Goal: Task Accomplishment & Management: Use online tool/utility

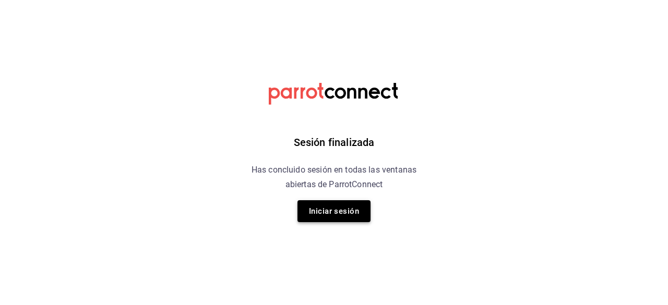
click at [328, 202] on button "Iniciar sesión" at bounding box center [333, 211] width 73 height 22
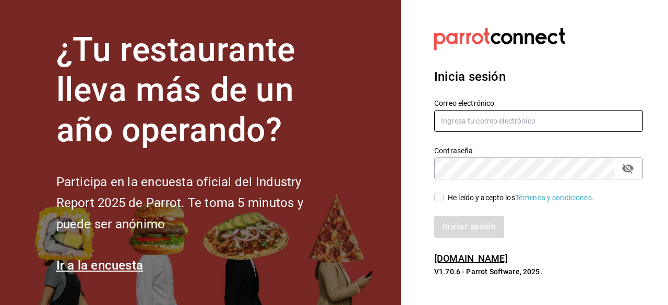
type input "[EMAIL_ADDRESS][DOMAIN_NAME]"
click at [441, 197] on input "He leído y acepto los Términos y condiciones." at bounding box center [438, 197] width 9 height 9
checkbox input "true"
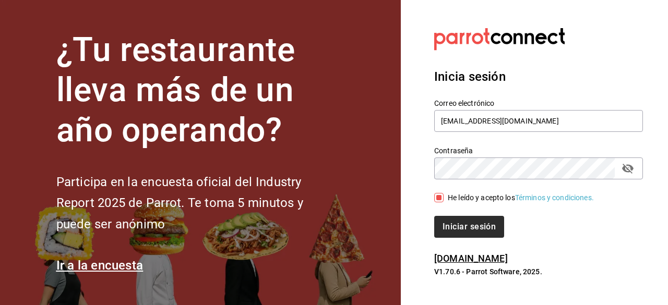
drag, startPoint x: 458, startPoint y: 240, endPoint x: 453, endPoint y: 230, distance: 11.7
click at [453, 230] on div "Inicia sesión Correo electrónico ryoshi.masaryk@grupocosteno.com Contraseña Con…" at bounding box center [538, 153] width 209 height 196
click at [453, 230] on button "Iniciar sesión" at bounding box center [469, 227] width 71 height 22
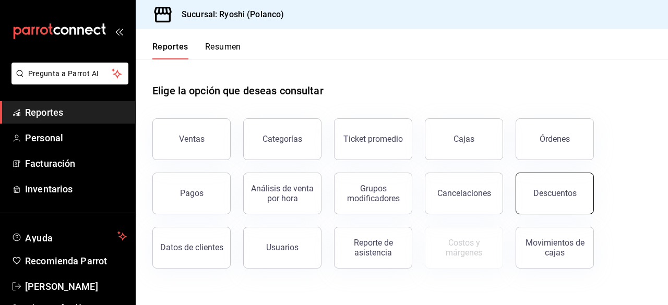
click at [523, 185] on button "Descuentos" at bounding box center [555, 194] width 78 height 42
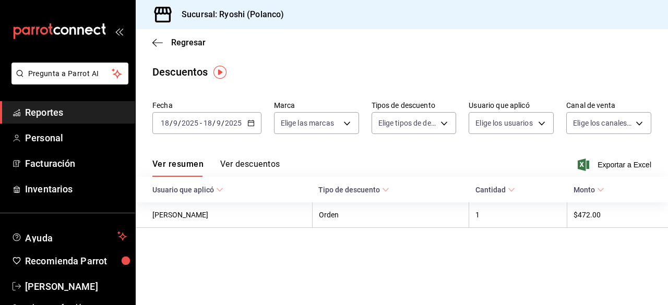
click at [252, 122] on icon "button" at bounding box center [250, 123] width 7 height 7
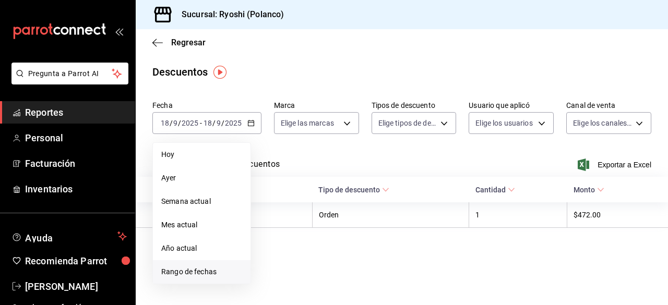
click at [178, 267] on span "Rango de fechas" at bounding box center [201, 272] width 81 height 11
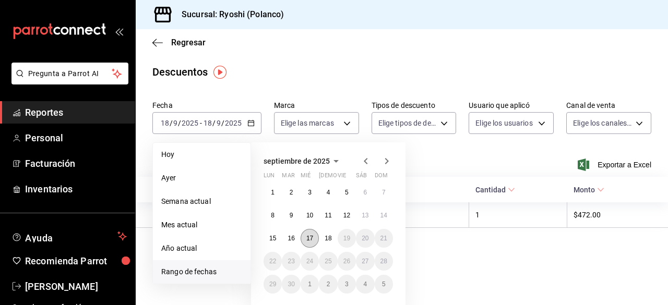
click at [312, 241] on abbr "17" at bounding box center [309, 238] width 7 height 7
click at [320, 241] on button "18" at bounding box center [328, 238] width 18 height 19
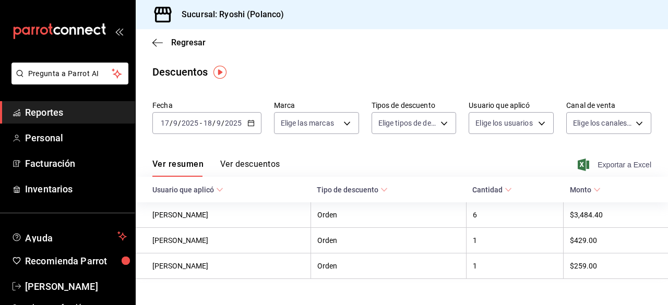
click at [606, 161] on span "Exportar a Excel" at bounding box center [615, 165] width 71 height 13
click at [248, 122] on icon "button" at bounding box center [250, 123] width 7 height 7
click at [159, 44] on icon "button" at bounding box center [157, 42] width 10 height 9
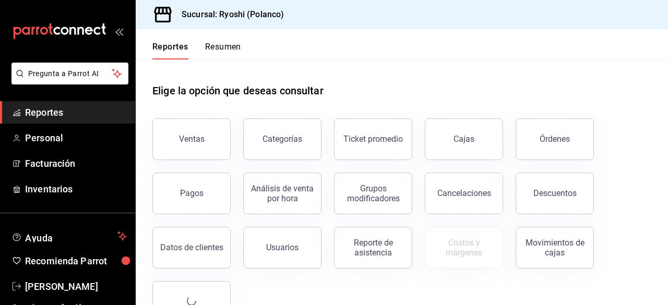
click at [159, 44] on button "Reportes" at bounding box center [170, 51] width 36 height 18
click at [205, 140] on button "Ventas" at bounding box center [191, 139] width 78 height 42
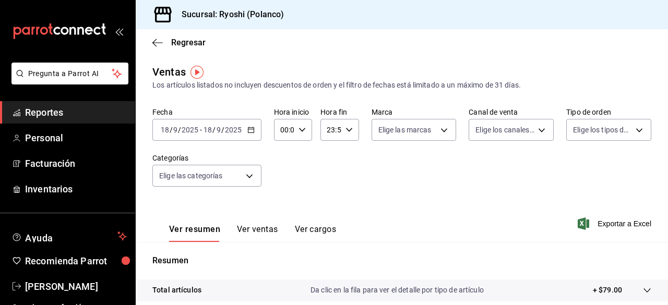
click at [248, 131] on icon "button" at bounding box center [250, 129] width 7 height 7
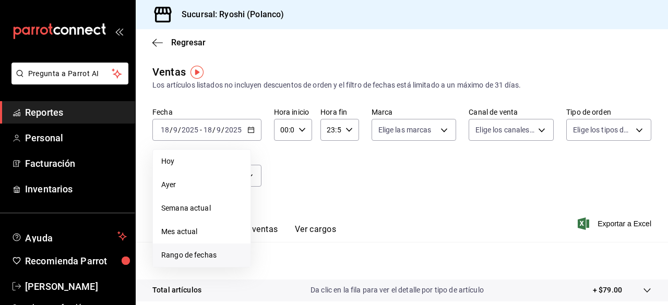
click at [206, 256] on span "Rango de fechas" at bounding box center [201, 255] width 81 height 11
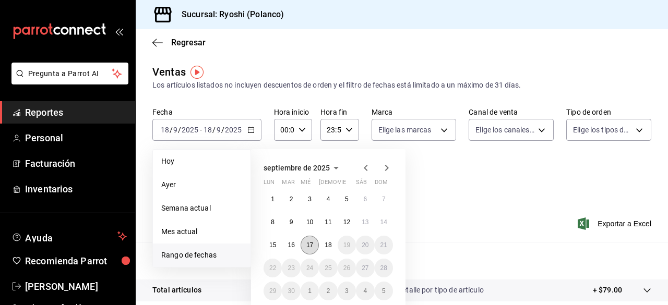
click at [312, 239] on button "17" at bounding box center [310, 245] width 18 height 19
click at [326, 242] on abbr "18" at bounding box center [328, 245] width 7 height 7
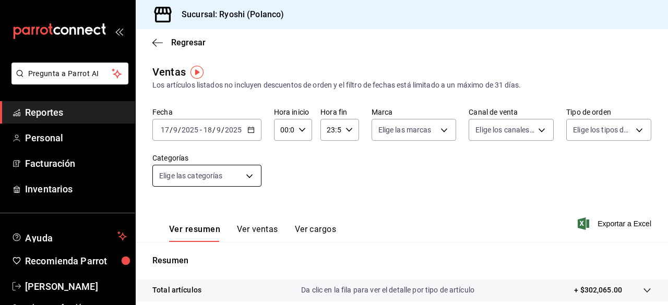
click at [248, 174] on body "Pregunta a Parrot AI Reportes Personal Facturación Inventarios Ayuda Recomienda…" at bounding box center [334, 152] width 668 height 305
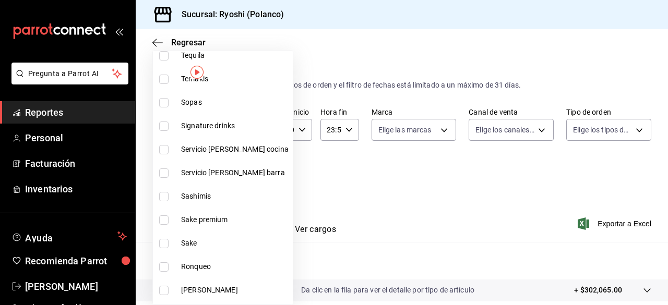
scroll to position [556, 0]
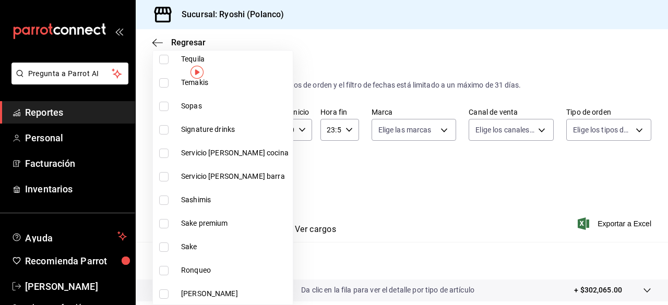
click at [165, 224] on input "checkbox" at bounding box center [163, 223] width 9 height 9
checkbox input "true"
type input "4dc88bab-a57b-40d4-938a-f2d8c146497d"
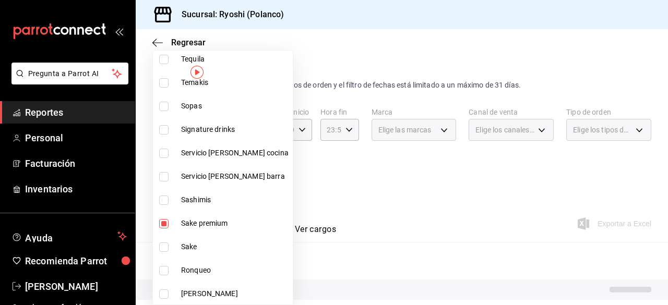
click at [163, 244] on input "checkbox" at bounding box center [163, 247] width 9 height 9
checkbox input "true"
type input "4dc88bab-a57b-40d4-938a-f2d8c146497d,1d493c56-9e8a-41bc-8b21-c30132ae2fd2"
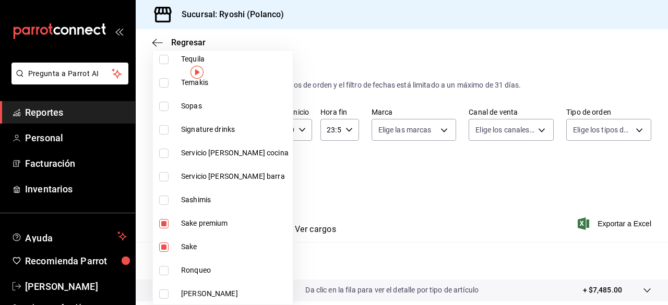
click at [406, 184] on div at bounding box center [334, 152] width 668 height 305
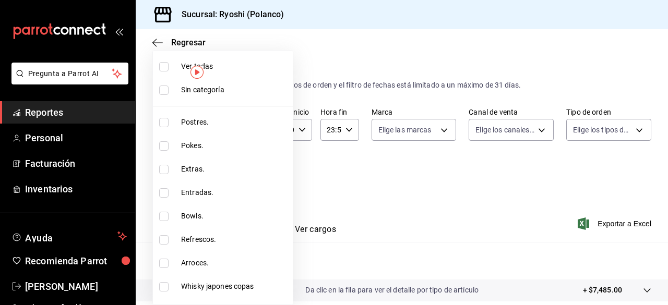
click at [252, 173] on body "Pregunta a Parrot AI Reportes Personal Facturación Inventarios Ayuda Recomienda…" at bounding box center [334, 152] width 668 height 305
click at [166, 69] on input "checkbox" at bounding box center [163, 66] width 9 height 9
checkbox input "true"
type input "3971b1f1-eb4c-4b65-a33f-e0602f1a7270,e647ec20-b9be-4789-a430-eb555fd10a41,bb66a…"
checkbox input "true"
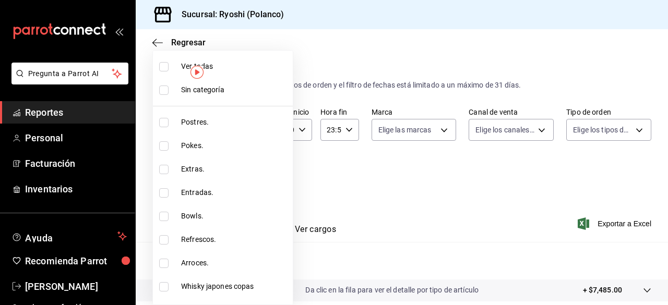
checkbox input "true"
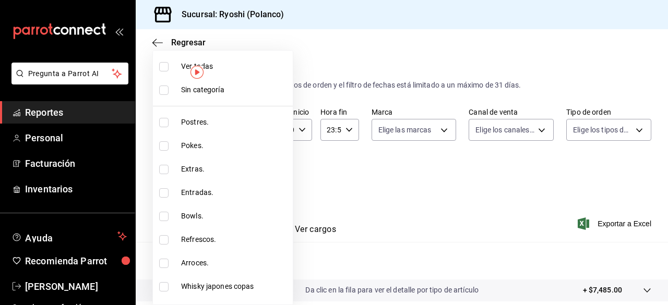
checkbox input "true"
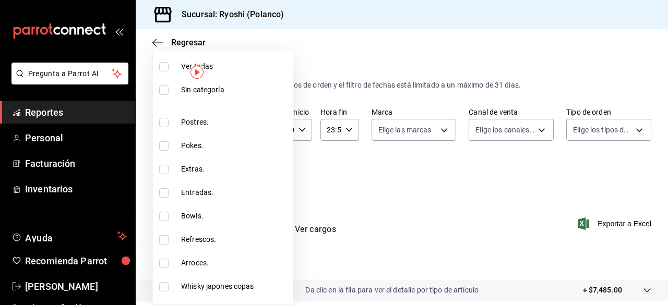
checkbox input "true"
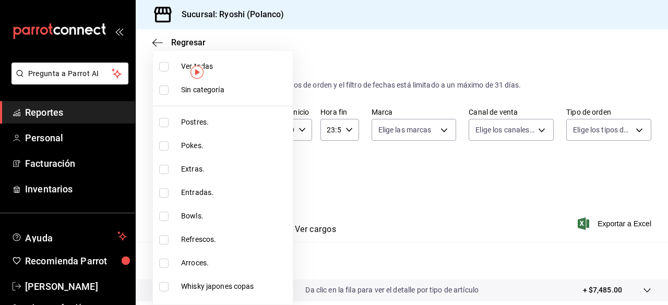
checkbox input "true"
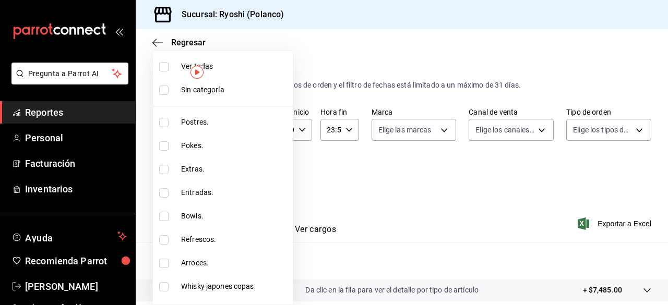
checkbox input "true"
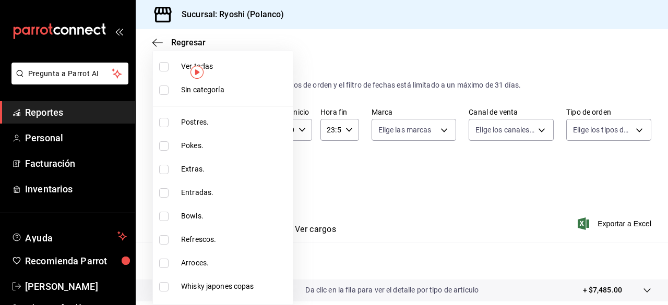
checkbox input "true"
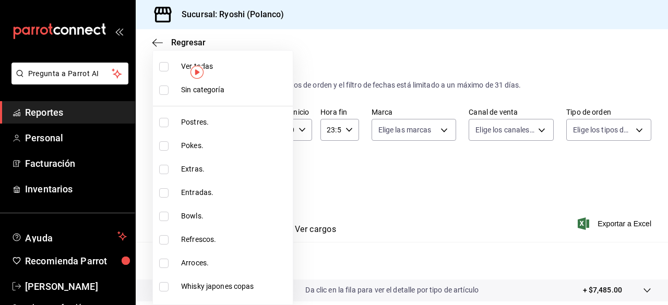
checkbox input "true"
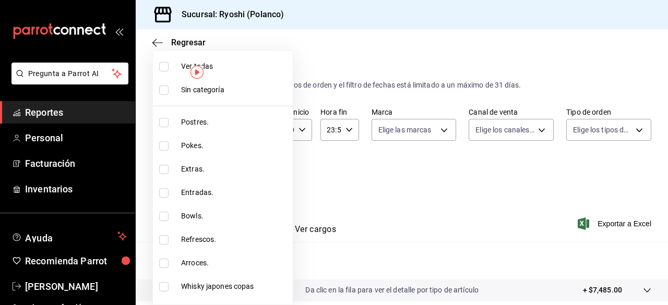
checkbox input "true"
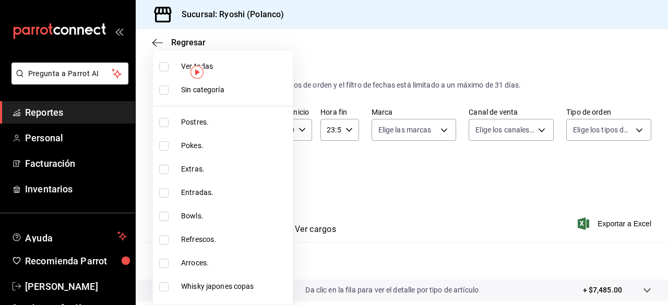
checkbox input "true"
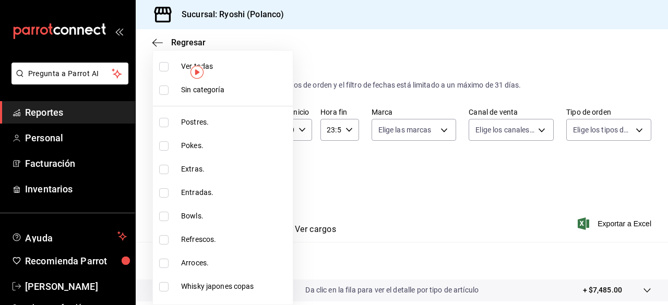
checkbox input "true"
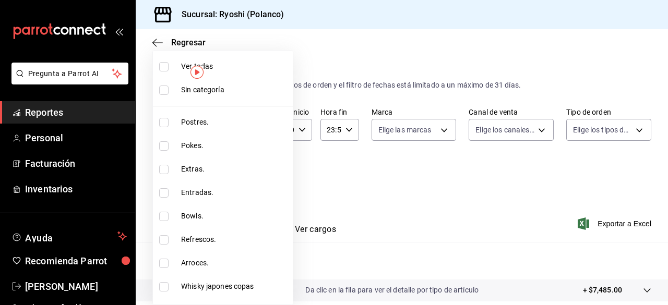
checkbox input "true"
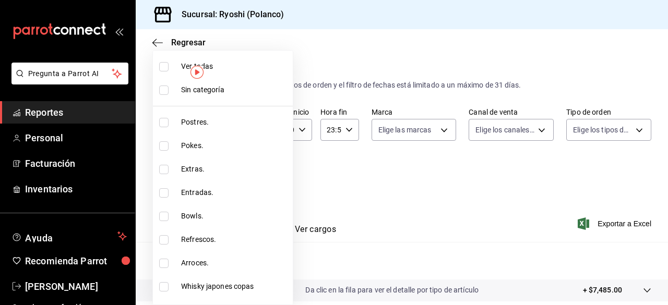
checkbox input "true"
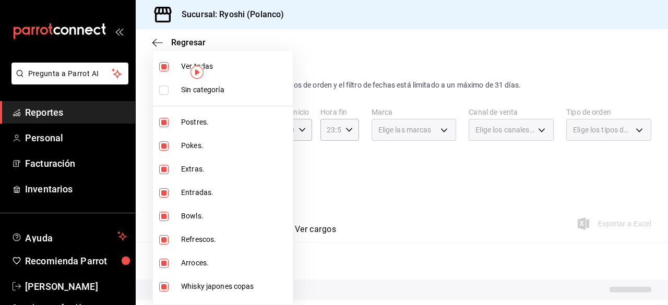
click at [166, 69] on input "checkbox" at bounding box center [163, 66] width 9 height 9
checkbox input "false"
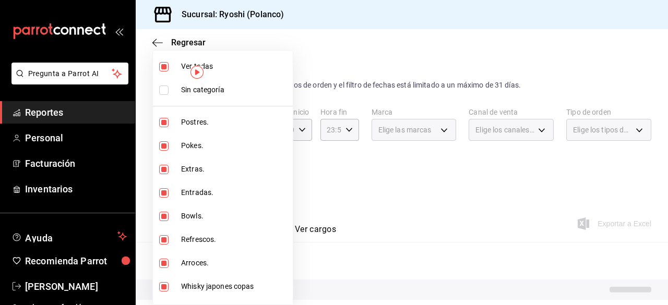
checkbox input "false"
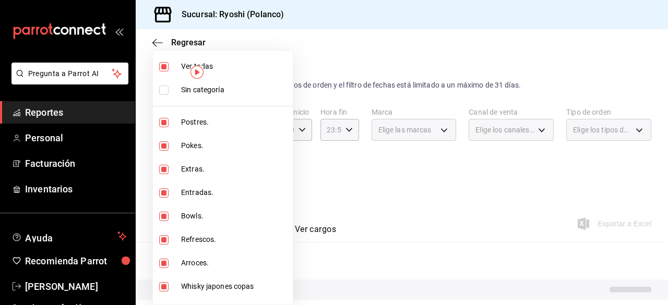
checkbox input "false"
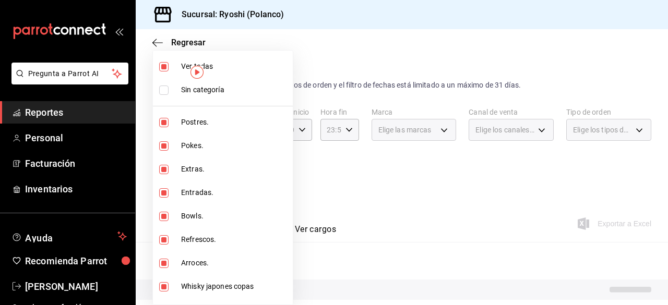
checkbox input "false"
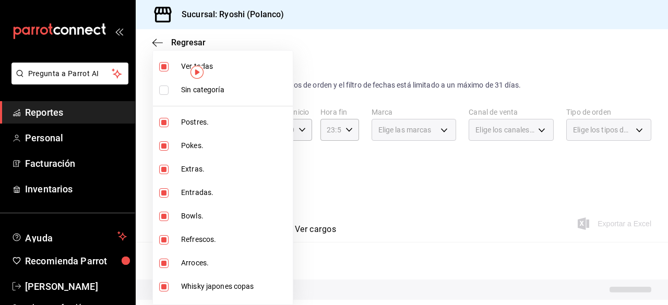
checkbox input "false"
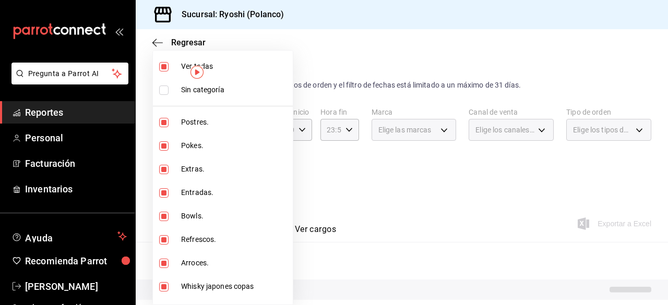
checkbox input "false"
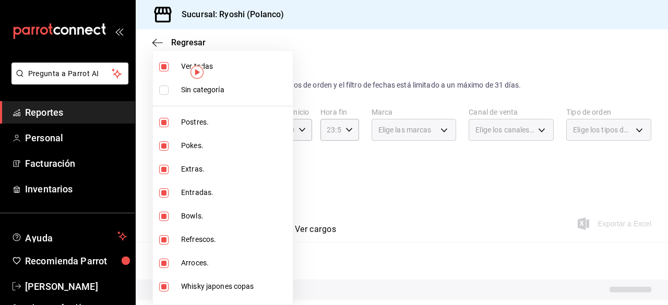
checkbox input "false"
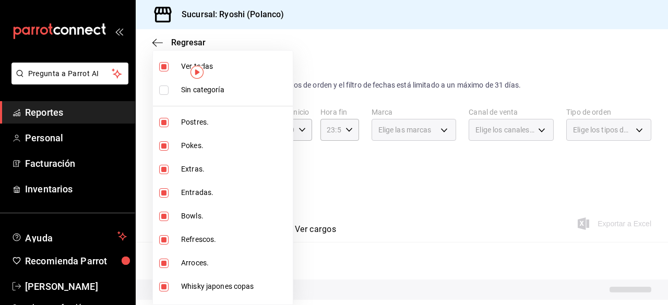
checkbox input "false"
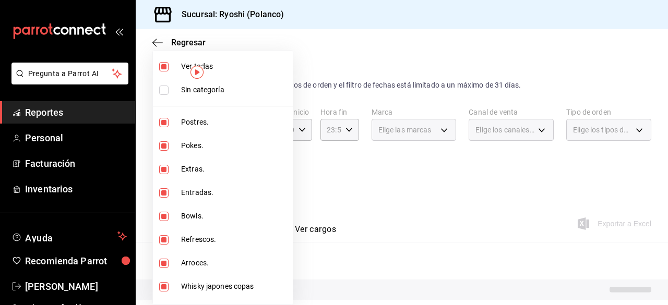
checkbox input "false"
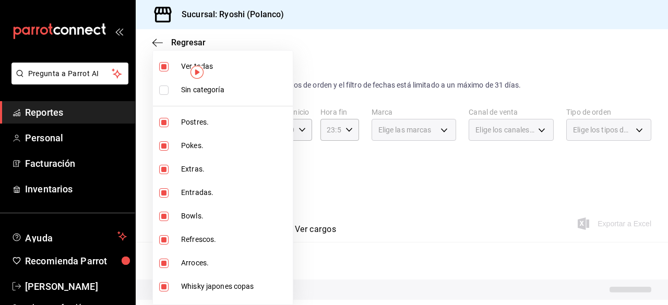
checkbox input "false"
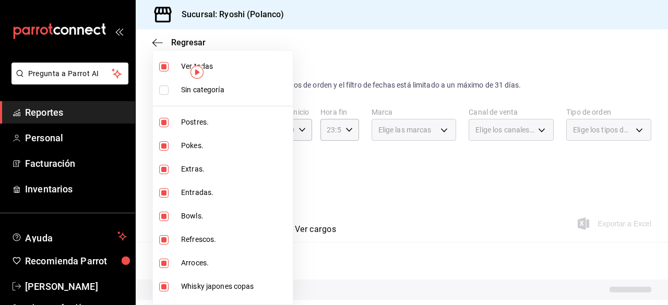
checkbox input "false"
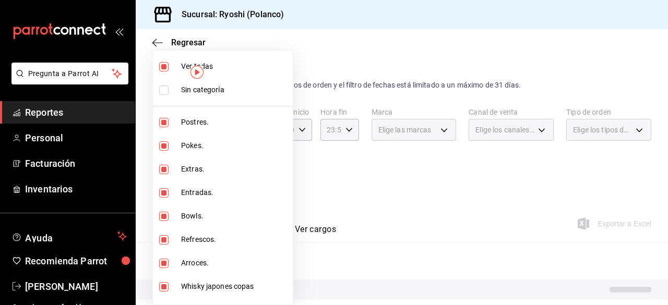
checkbox input "false"
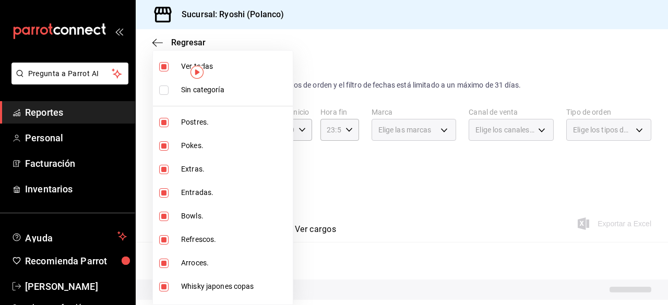
checkbox input "false"
click at [165, 121] on input "checkbox" at bounding box center [163, 122] width 9 height 9
checkbox input "true"
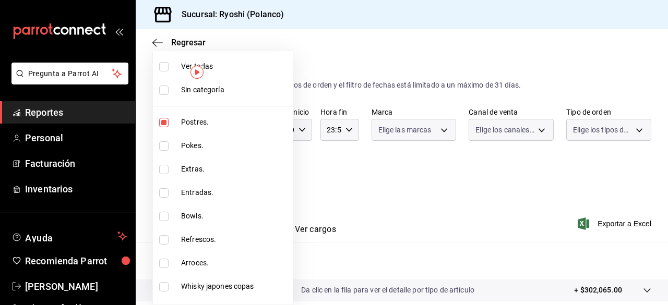
type input "3971b1f1-eb4c-4b65-a33f-e0602f1a7270"
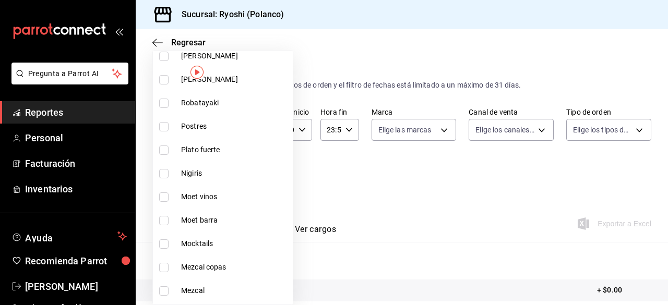
scroll to position [795, 0]
click at [165, 122] on input "checkbox" at bounding box center [163, 126] width 9 height 9
checkbox input "true"
type input "3971b1f1-eb4c-4b65-a33f-e0602f1a7270,f29fb788-a061-4889-ae5a-b73f6482cd79"
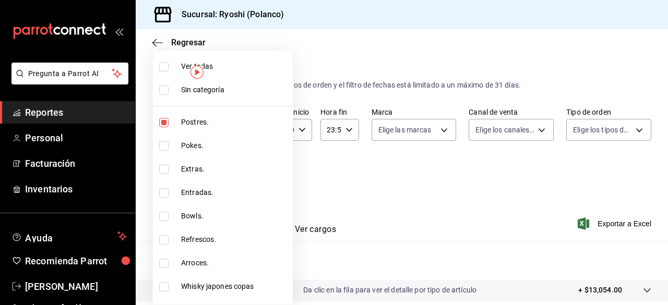
click at [494, 162] on div at bounding box center [334, 152] width 668 height 305
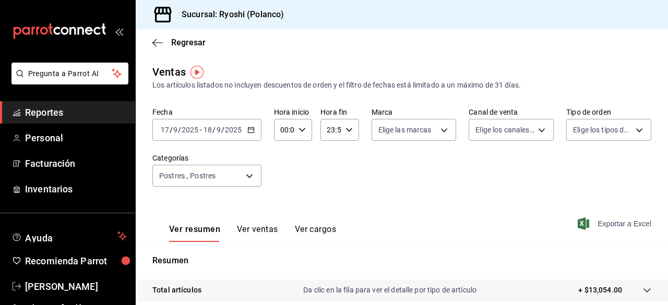
click at [593, 223] on span "Exportar a Excel" at bounding box center [615, 224] width 71 height 13
click at [489, 18] on div "Sucursal: Ryoshi (Polanco)" at bounding box center [402, 14] width 532 height 29
click at [247, 172] on body "Pregunta a Parrot AI Reportes Personal Facturación Inventarios Ayuda Recomienda…" at bounding box center [334, 152] width 668 height 305
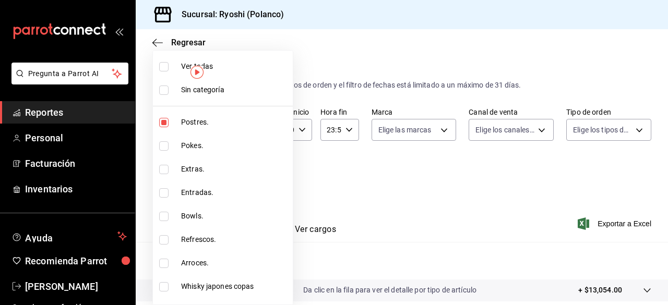
click at [161, 68] on input "checkbox" at bounding box center [163, 66] width 9 height 9
checkbox input "true"
type input "3971b1f1-eb4c-4b65-a33f-e0602f1a7270,e647ec20-b9be-4789-a430-eb555fd10a41,bb66a…"
checkbox input "true"
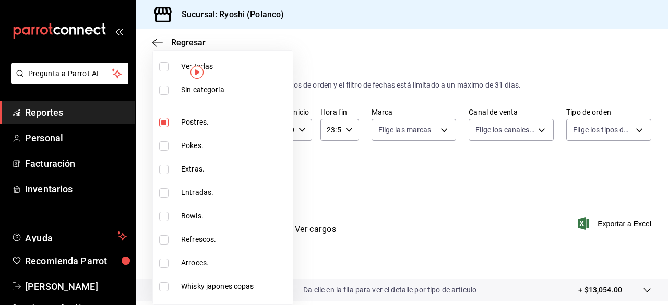
checkbox input "true"
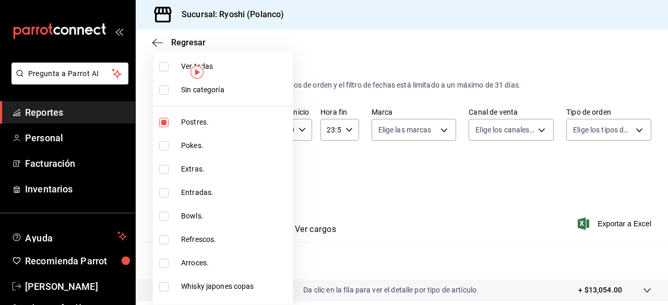
checkbox input "true"
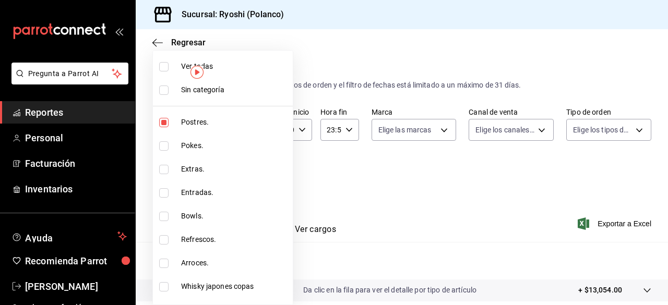
checkbox input "true"
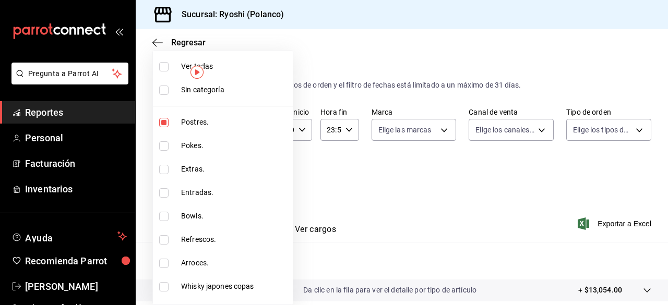
checkbox input "true"
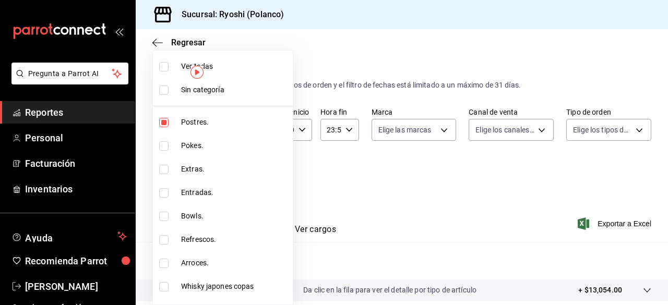
checkbox input "true"
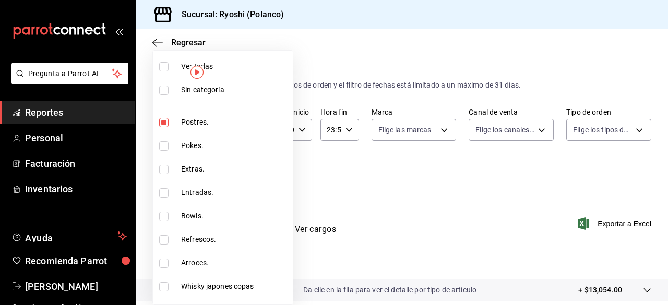
checkbox input "true"
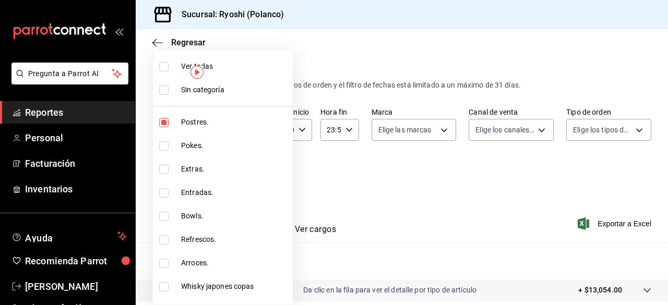
checkbox input "true"
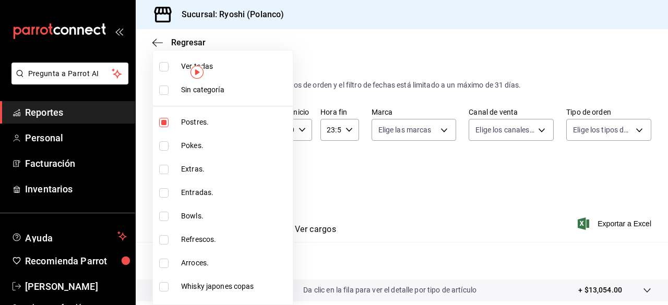
checkbox input "true"
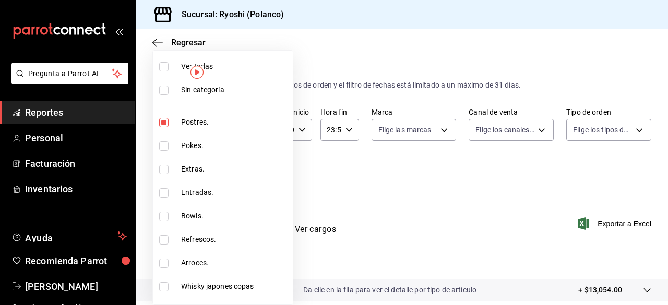
checkbox input "true"
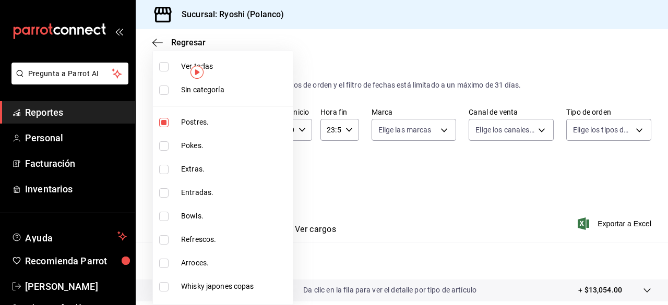
checkbox input "true"
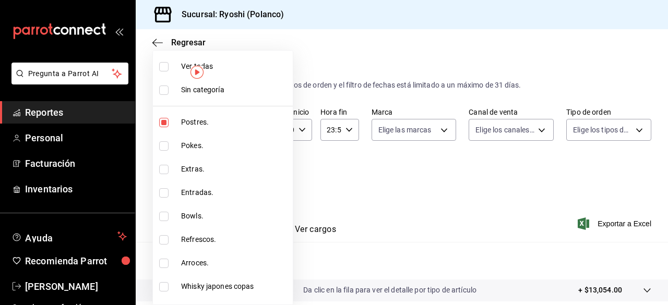
checkbox input "true"
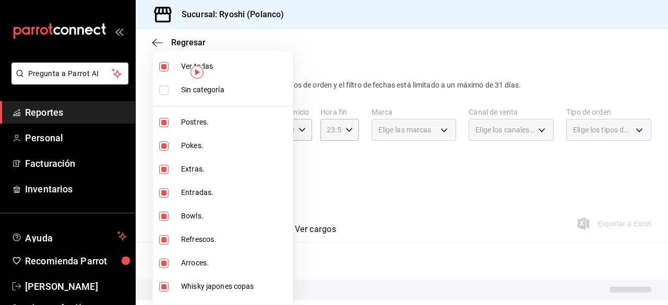
click at [161, 68] on input "checkbox" at bounding box center [163, 66] width 9 height 9
checkbox input "false"
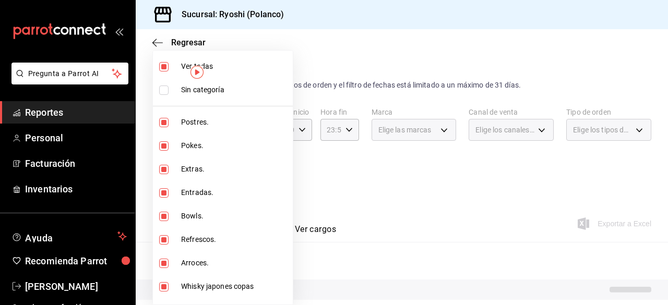
checkbox input "false"
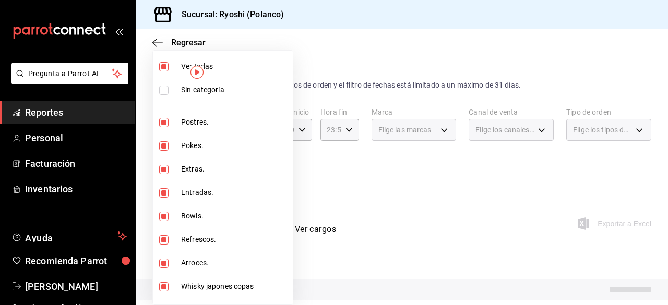
checkbox input "false"
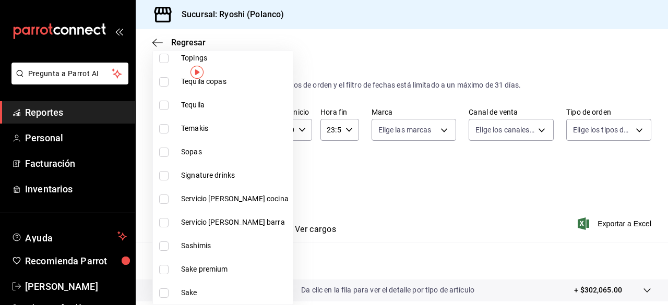
scroll to position [512, 0]
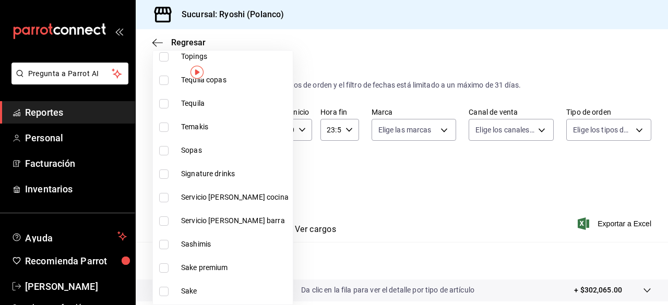
click at [162, 170] on input "checkbox" at bounding box center [163, 174] width 9 height 9
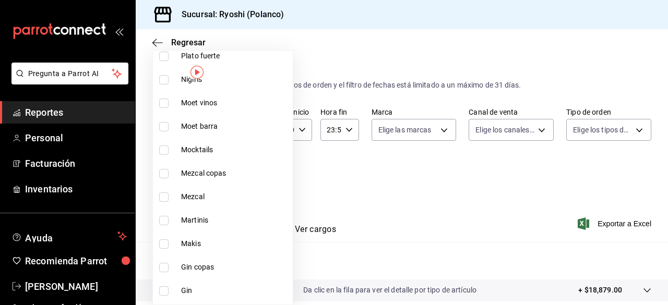
scroll to position [889, 0]
click at [163, 217] on input "checkbox" at bounding box center [163, 220] width 9 height 9
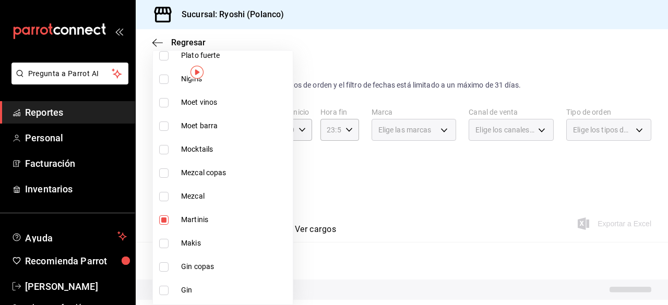
scroll to position [1191, 0]
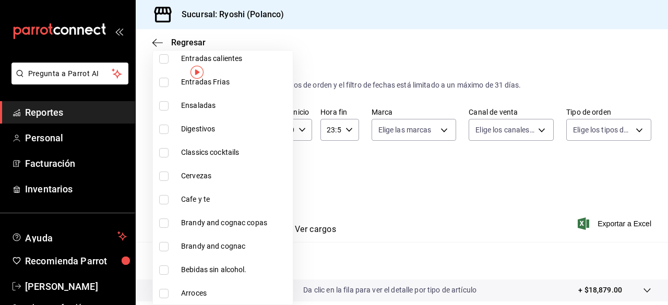
click at [164, 148] on input "checkbox" at bounding box center [163, 152] width 9 height 9
click at [595, 223] on div at bounding box center [334, 152] width 668 height 305
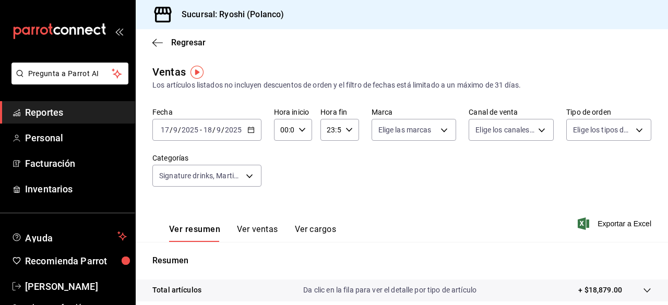
click at [595, 223] on span "Exportar a Excel" at bounding box center [615, 224] width 71 height 13
click at [247, 173] on body "Pregunta a Parrot AI Reportes Personal Facturación Inventarios Ayuda Recomienda…" at bounding box center [334, 152] width 668 height 305
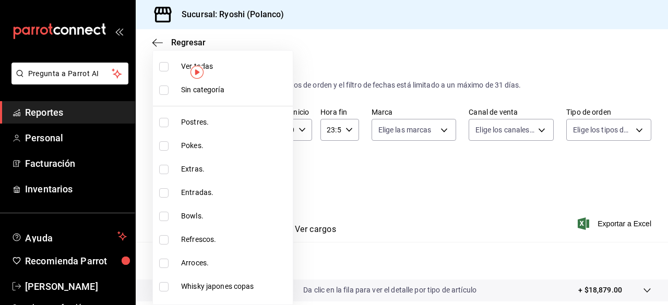
click at [248, 177] on li "Extras." at bounding box center [223, 169] width 140 height 23
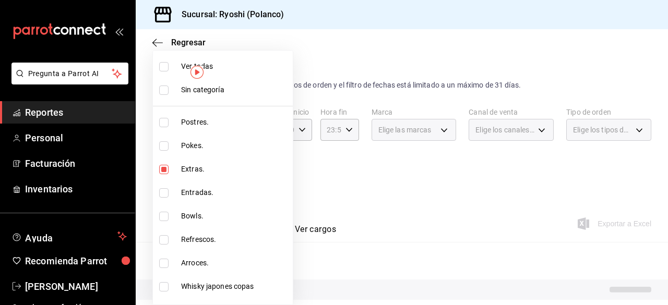
click at [248, 177] on li "Extras." at bounding box center [223, 169] width 140 height 23
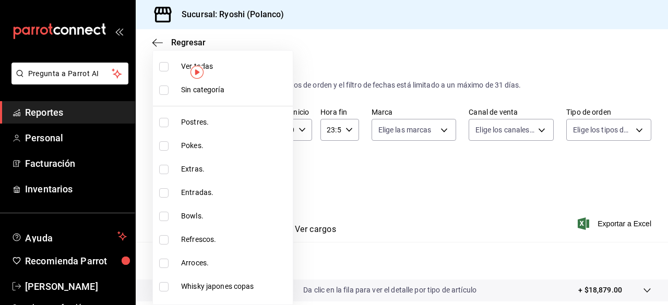
click at [168, 68] on input "checkbox" at bounding box center [163, 66] width 9 height 9
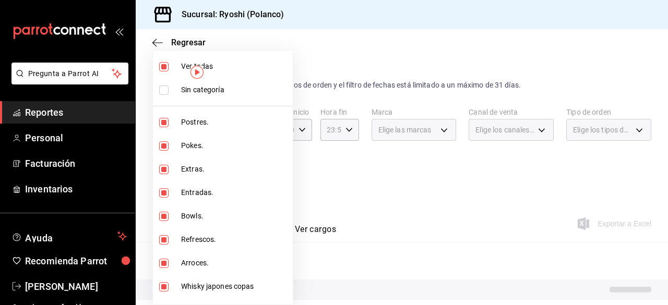
click at [168, 68] on input "checkbox" at bounding box center [163, 66] width 9 height 9
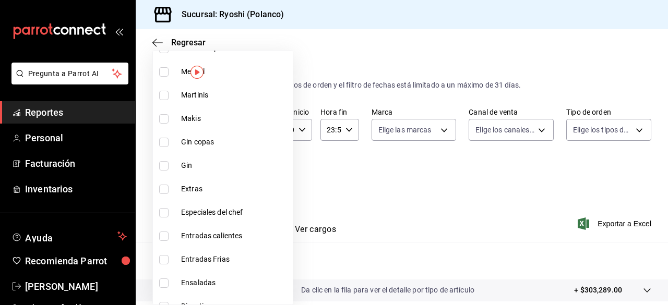
scroll to position [1191, 0]
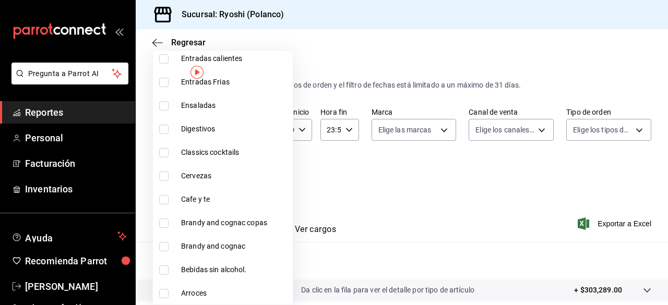
click at [164, 201] on input "checkbox" at bounding box center [163, 199] width 9 height 9
click at [596, 223] on div at bounding box center [334, 152] width 668 height 305
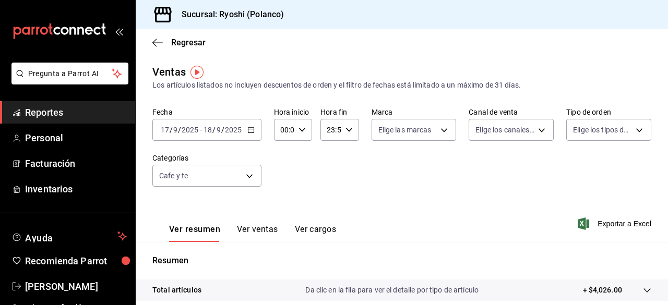
click at [596, 223] on span "Exportar a Excel" at bounding box center [615, 224] width 71 height 13
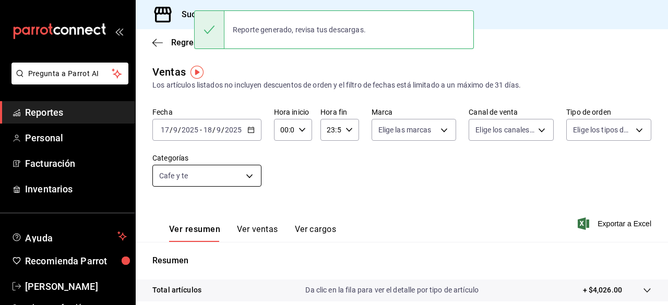
click at [248, 172] on body "Pregunta a Parrot AI Reportes Personal Facturación Inventarios Ayuda Recomienda…" at bounding box center [334, 152] width 668 height 305
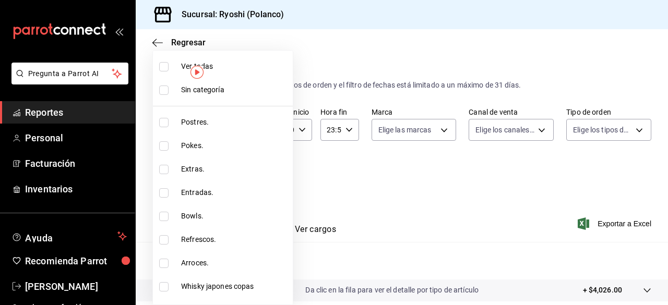
click at [165, 70] on input "checkbox" at bounding box center [163, 66] width 9 height 9
click at [362, 187] on div at bounding box center [334, 152] width 668 height 305
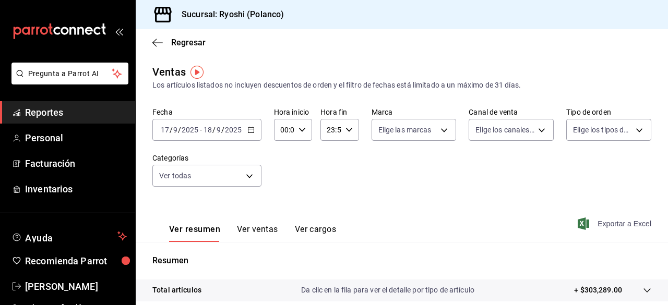
click at [589, 223] on span "Exportar a Excel" at bounding box center [615, 224] width 71 height 13
